Goal: Book appointment/travel/reservation

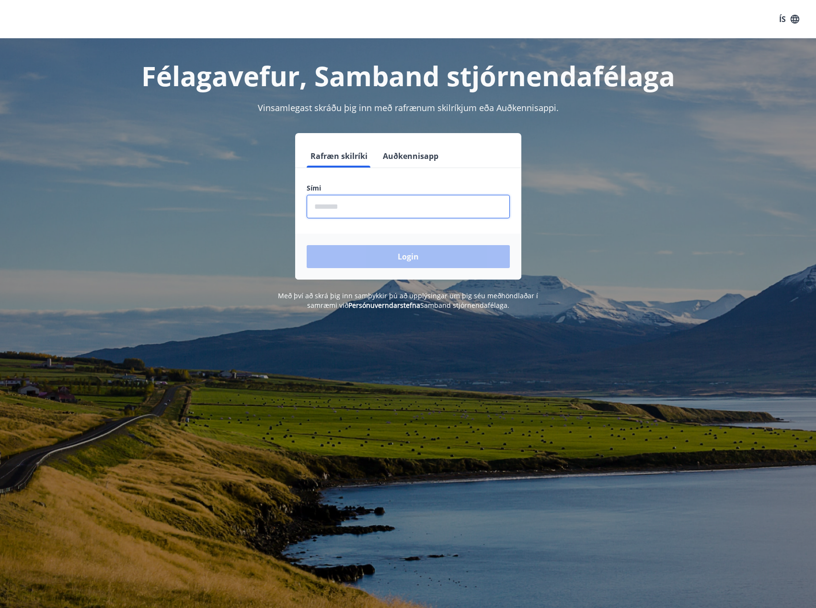
click at [316, 205] on input "phone" at bounding box center [408, 206] width 203 height 23
type input "********"
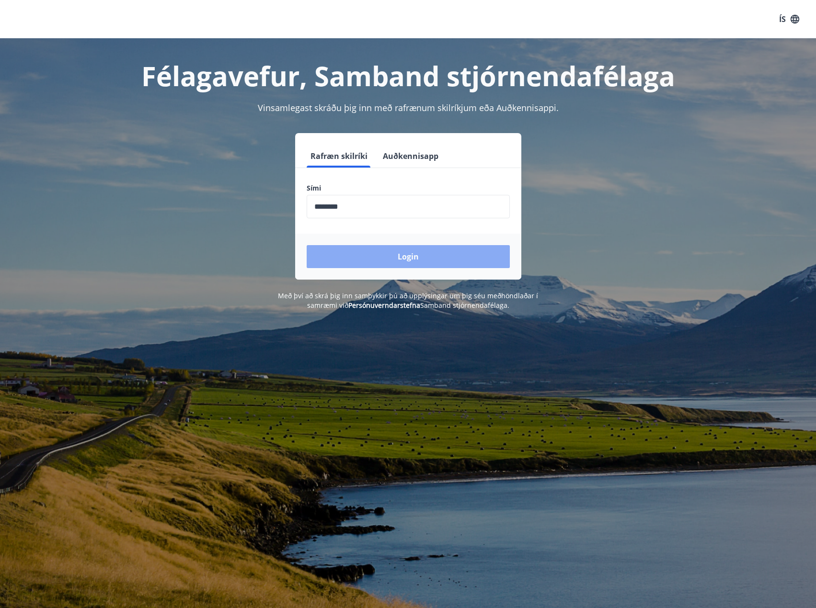
click at [395, 258] on button "Login" at bounding box center [408, 256] width 203 height 23
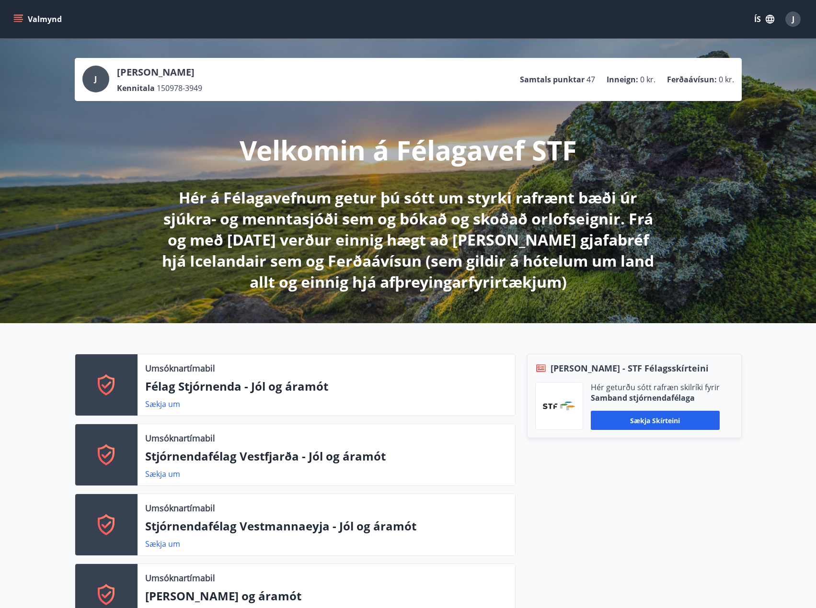
click at [22, 17] on icon "menu" at bounding box center [18, 19] width 10 height 10
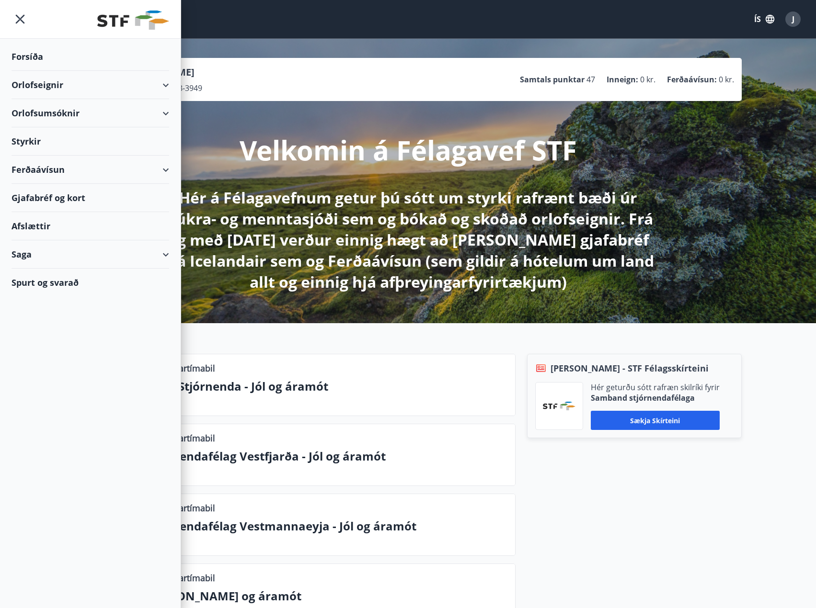
click at [62, 85] on div "Orlofseignir" at bounding box center [90, 85] width 158 height 28
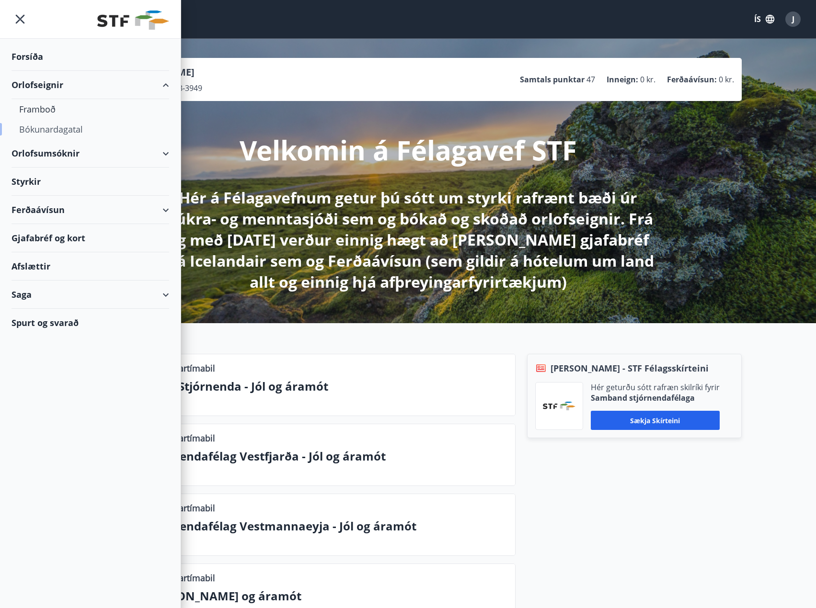
click at [53, 129] on div "Bókunardagatal" at bounding box center [90, 129] width 142 height 20
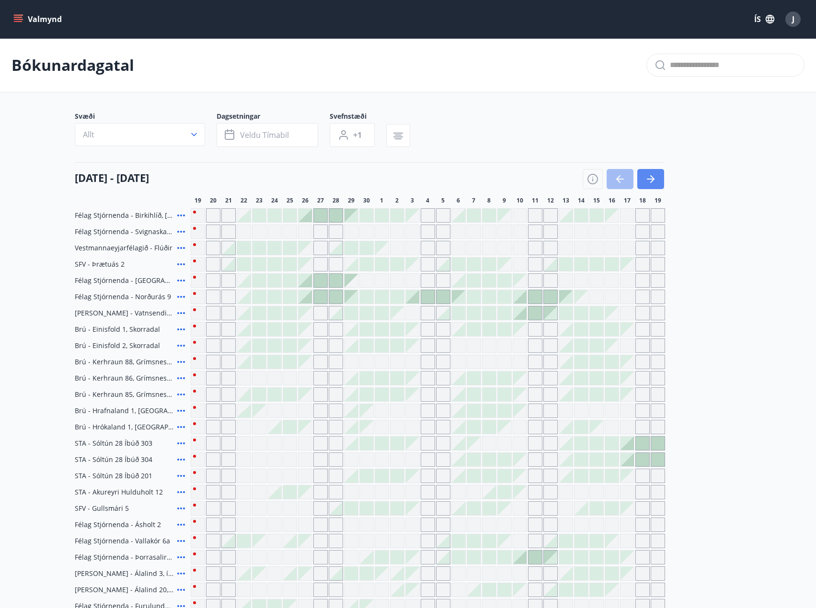
click at [650, 176] on icon "button" at bounding box center [652, 179] width 4 height 8
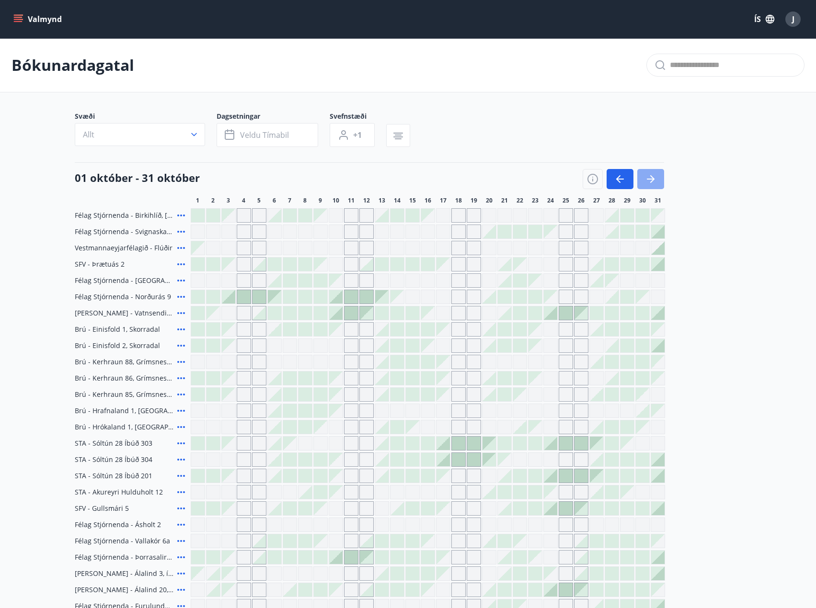
click at [651, 179] on icon "button" at bounding box center [651, 179] width 8 height 1
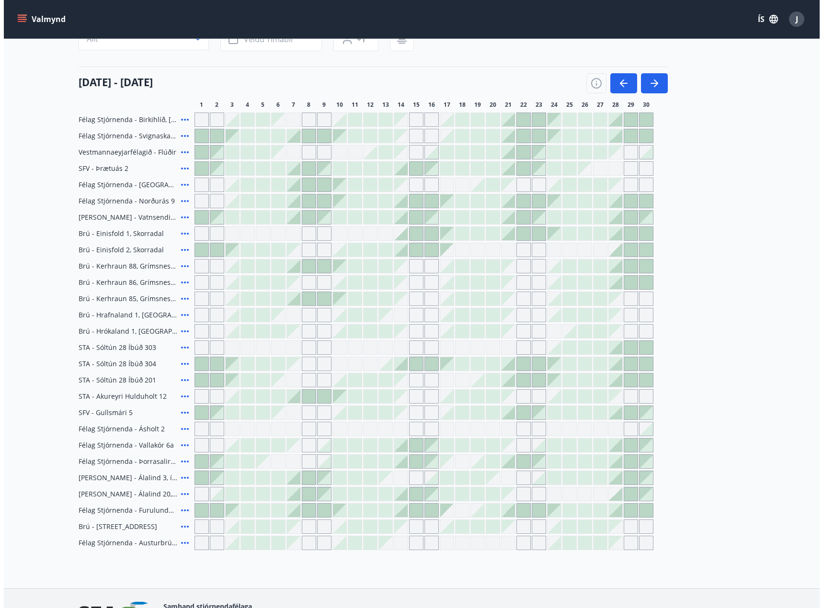
scroll to position [144, 0]
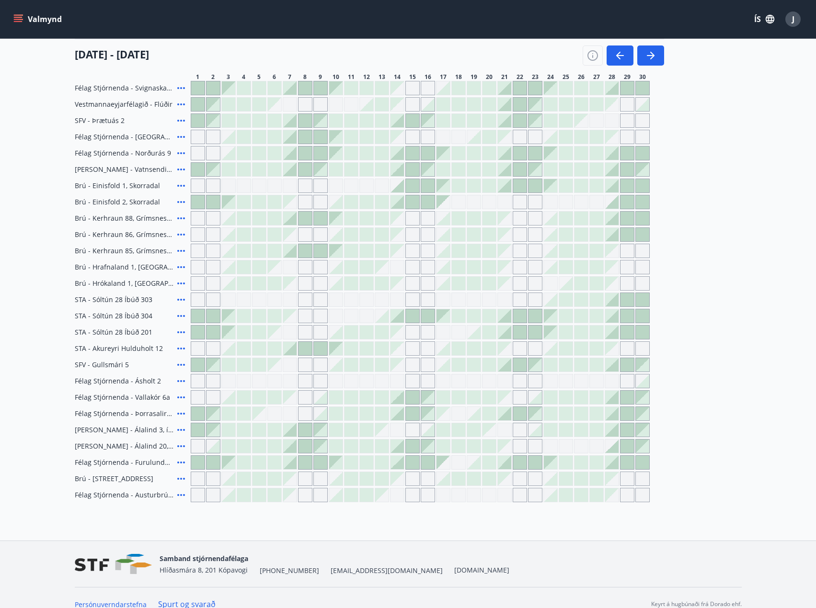
click at [200, 428] on div at bounding box center [197, 429] width 13 height 13
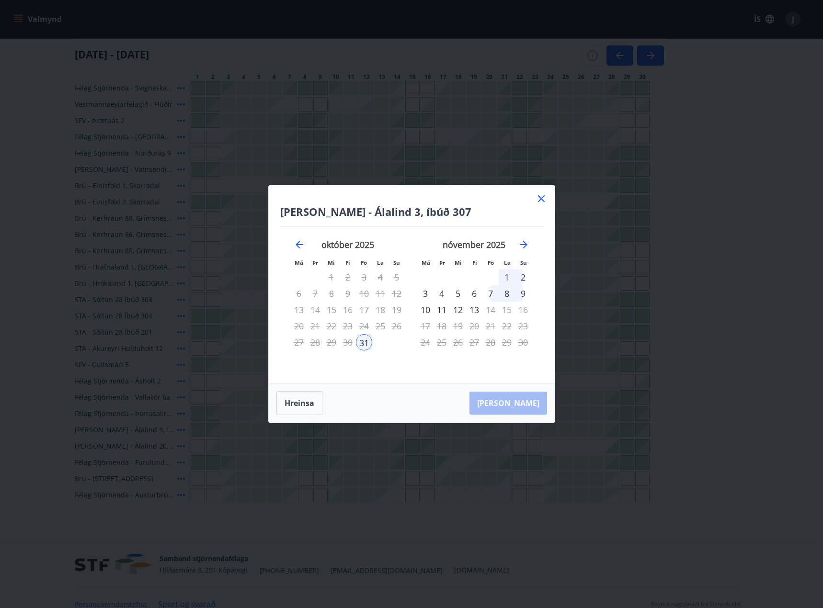
click at [364, 345] on div "31" at bounding box center [364, 342] width 16 height 16
click at [524, 277] on div "2" at bounding box center [523, 277] width 16 height 16
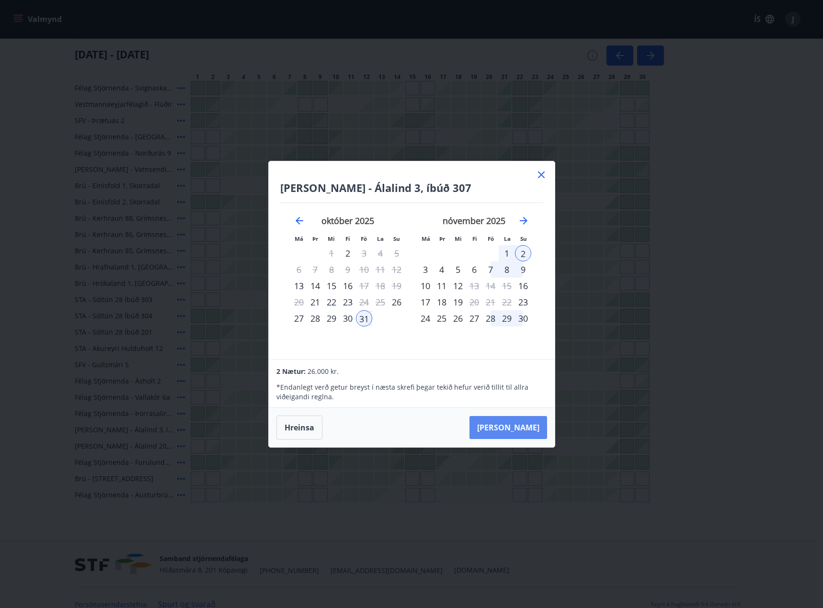
click at [525, 428] on button "[PERSON_NAME]" at bounding box center [508, 427] width 78 height 23
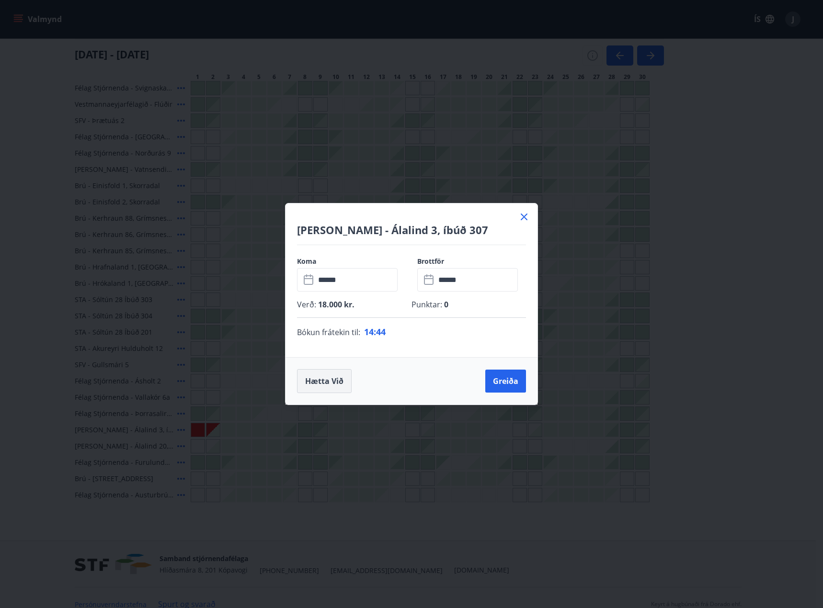
click at [316, 390] on button "Hætta við" at bounding box center [324, 381] width 55 height 24
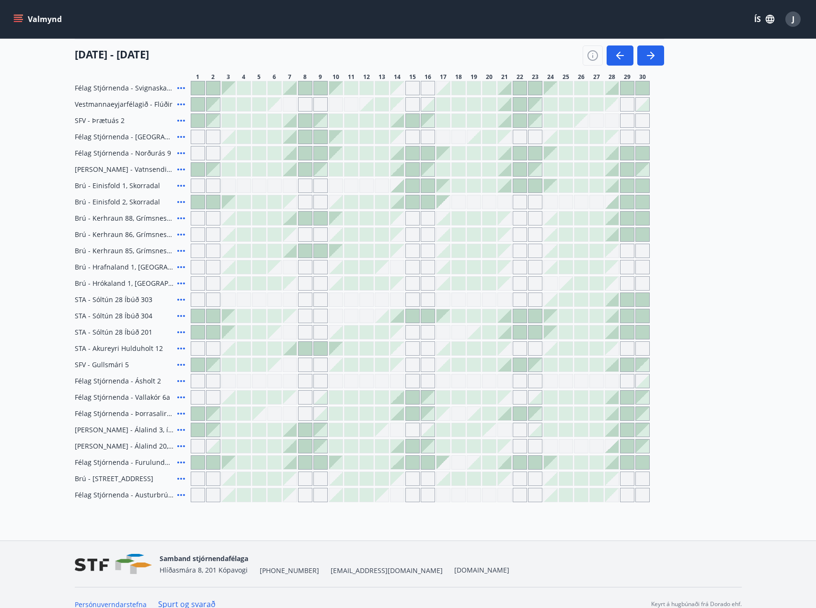
click at [180, 429] on icon at bounding box center [180, 429] width 11 height 11
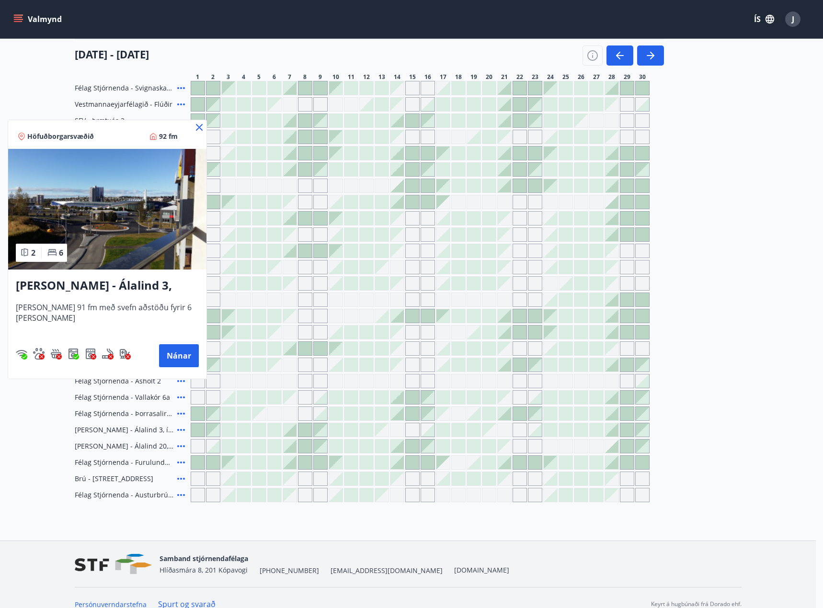
click at [104, 283] on h3 "[PERSON_NAME] - Álalind 3, íbúð 307" at bounding box center [107, 285] width 183 height 17
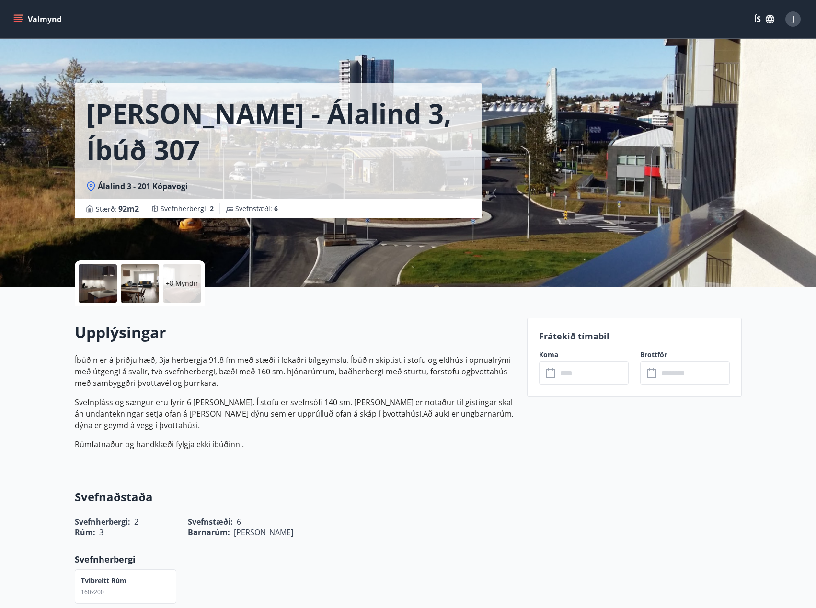
click at [207, 359] on p "Íbúðin er á þriðju hæð, 3ja herbergja 91.8 fm með stæði í lokaðri bílgeymslu. Í…" at bounding box center [295, 371] width 441 height 34
